Goal: Information Seeking & Learning: Learn about a topic

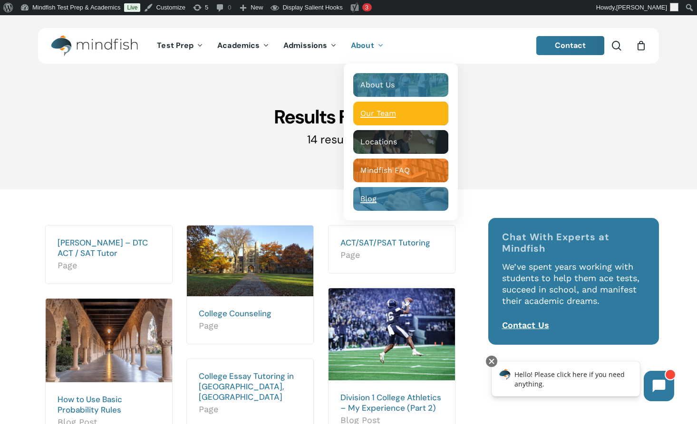
click at [368, 115] on span "Our Team" at bounding box center [378, 113] width 36 height 9
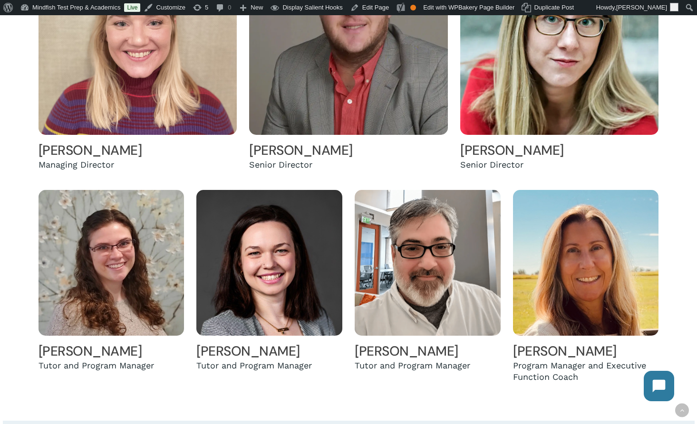
scroll to position [350, 0]
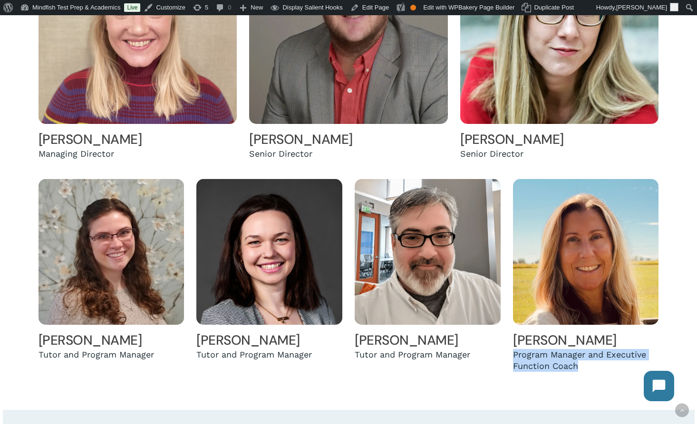
drag, startPoint x: 597, startPoint y: 371, endPoint x: 508, endPoint y: 356, distance: 89.6
click at [508, 356] on div "[PERSON_NAME] Program Manager and Executive Function Coach" at bounding box center [585, 275] width 158 height 199
click at [602, 372] on div "Program Manager and Executive Function Coach" at bounding box center [585, 360] width 145 height 23
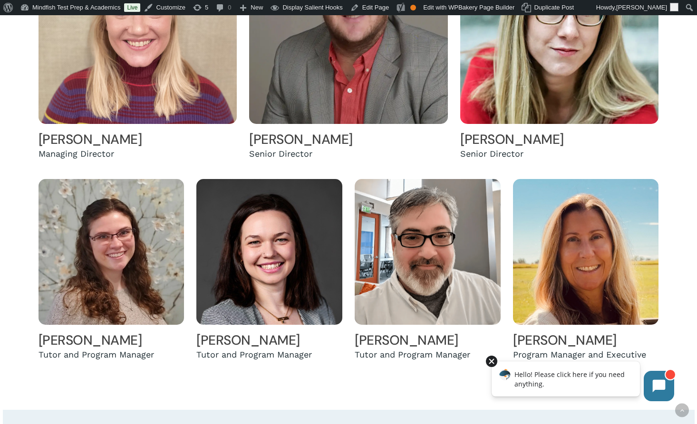
click at [487, 360] on div at bounding box center [491, 361] width 11 height 11
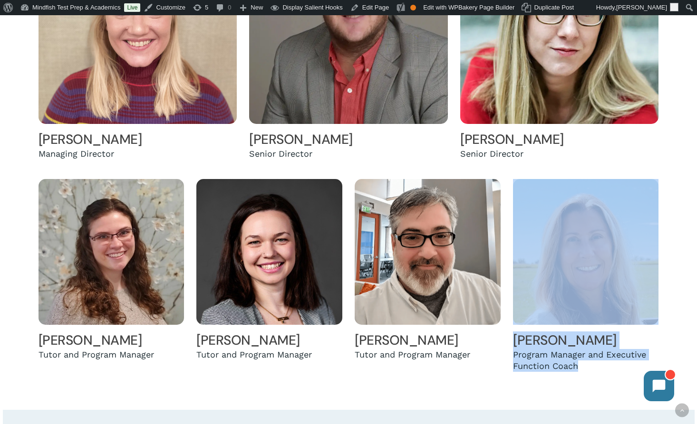
drag, startPoint x: 594, startPoint y: 372, endPoint x: 505, endPoint y: 357, distance: 90.5
click at [505, 357] on div "[PERSON_NAME] Tutor and Program Manager [PERSON_NAME] and Program Manager [PERS…" at bounding box center [348, 275] width 633 height 199
click at [612, 369] on div "Program Manager and Executive Function Coach" at bounding box center [585, 360] width 145 height 23
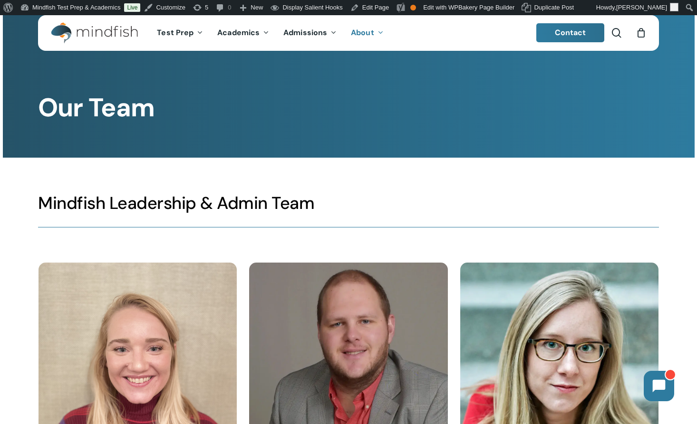
scroll to position [19, 0]
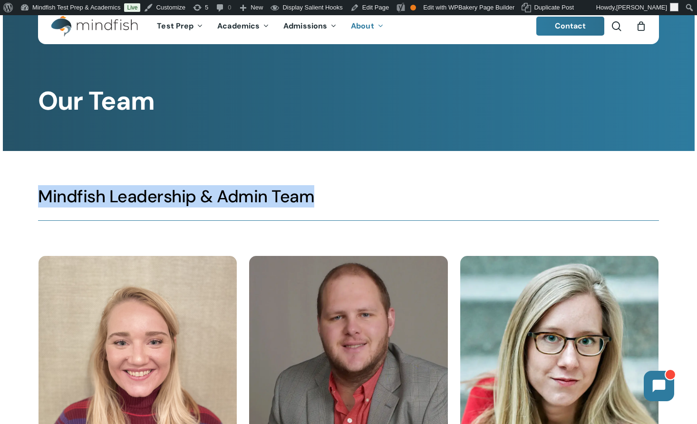
drag, startPoint x: 357, startPoint y: 191, endPoint x: 7, endPoint y: 200, distance: 350.8
click at [38, 200] on div "Mindfish Leadership & Admin Team" at bounding box center [348, 202] width 621 height 102
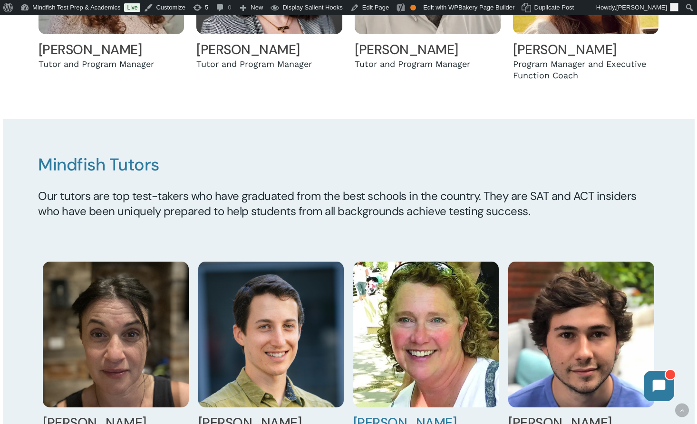
scroll to position [733, 0]
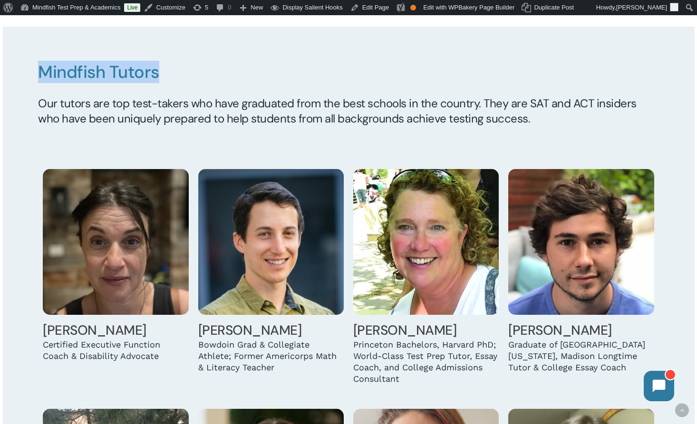
drag, startPoint x: 172, startPoint y: 83, endPoint x: -17, endPoint y: 77, distance: 189.7
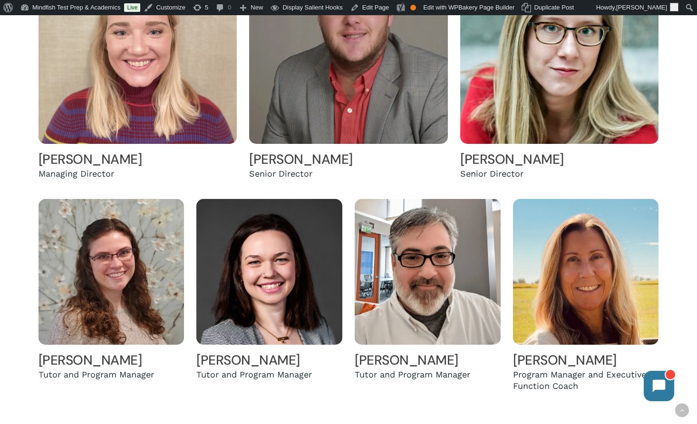
scroll to position [426, 0]
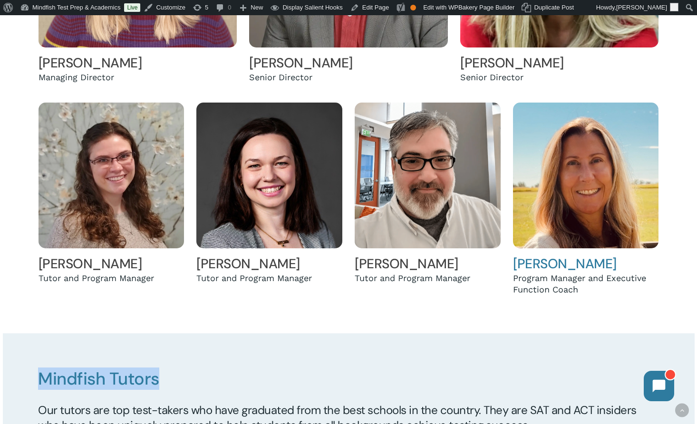
click at [563, 202] on img at bounding box center [585, 175] width 145 height 145
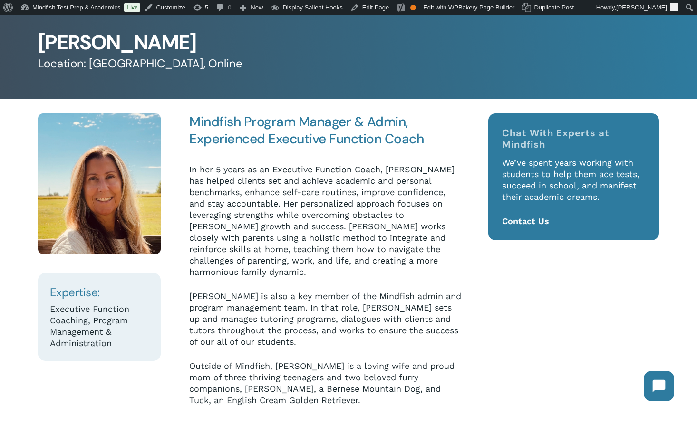
scroll to position [68, 0]
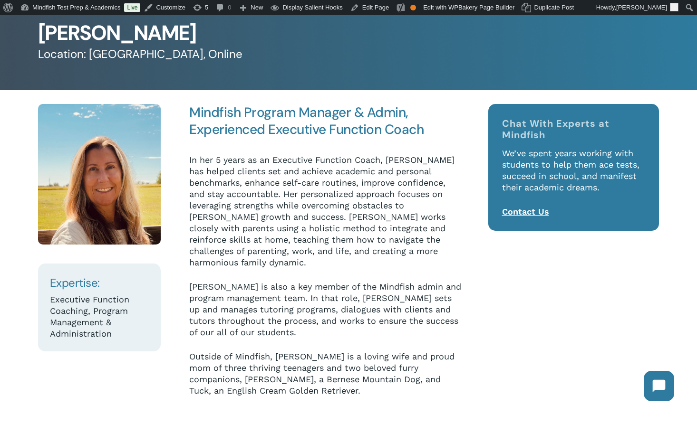
click at [303, 267] on p "In her 5 years as an Executive Function Coach, Jen Eyberg has helped clients se…" at bounding box center [326, 217] width 274 height 127
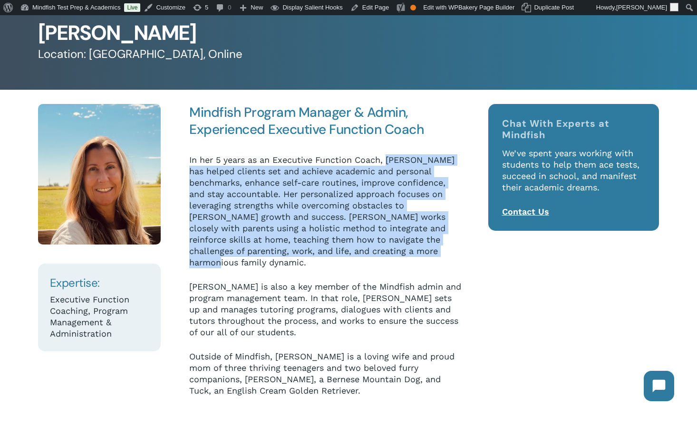
drag, startPoint x: 462, startPoint y: 256, endPoint x: 388, endPoint y: 159, distance: 122.0
click at [388, 159] on div "Mindfish Program Manager & Admin, Experienced Executive Function Coach In her 5…" at bounding box center [326, 250] width 302 height 293
click at [382, 242] on p "In her 5 years as an Executive Function Coach, Jen Eyberg has helped clients se…" at bounding box center [326, 217] width 274 height 127
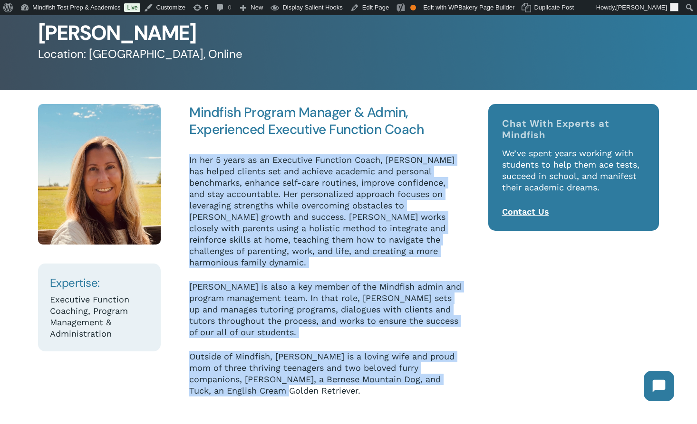
drag, startPoint x: 291, startPoint y: 390, endPoint x: 186, endPoint y: 156, distance: 255.8
click at [186, 156] on div "Expertise: Executive Function Coaching, Program Management & Administration Min…" at bounding box center [250, 257] width 425 height 306
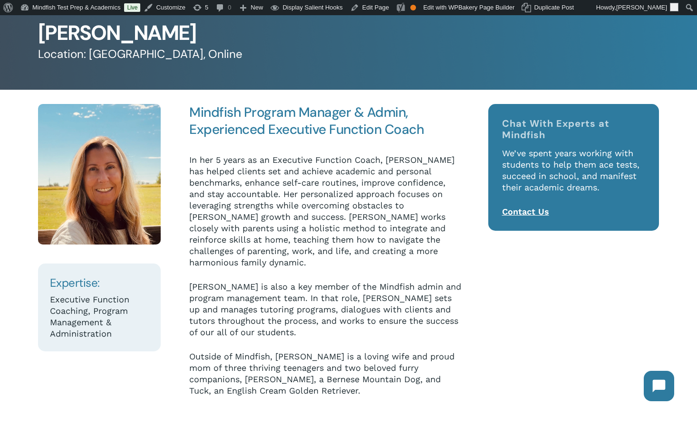
click at [356, 249] on p "In her 5 years as an Executive Function Coach, Jen Eyberg has helped clients se…" at bounding box center [326, 217] width 274 height 127
